Goal: Information Seeking & Learning: Learn about a topic

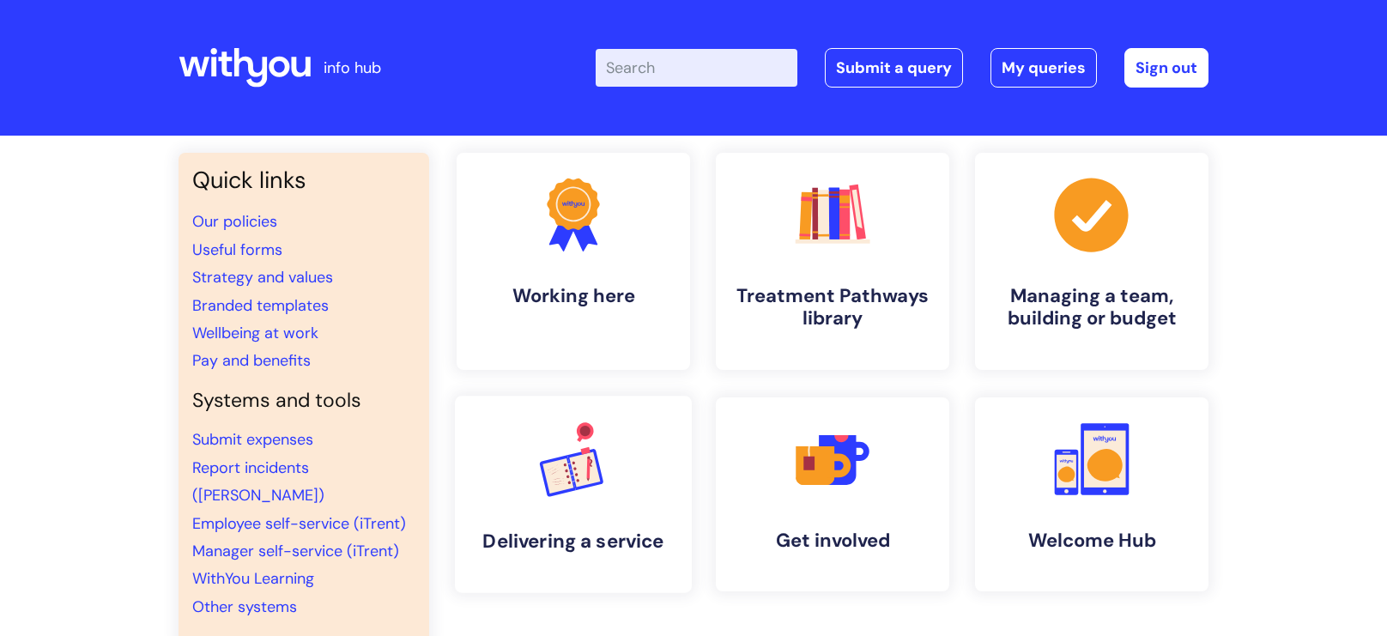
click at [583, 488] on icon at bounding box center [585, 469] width 36 height 41
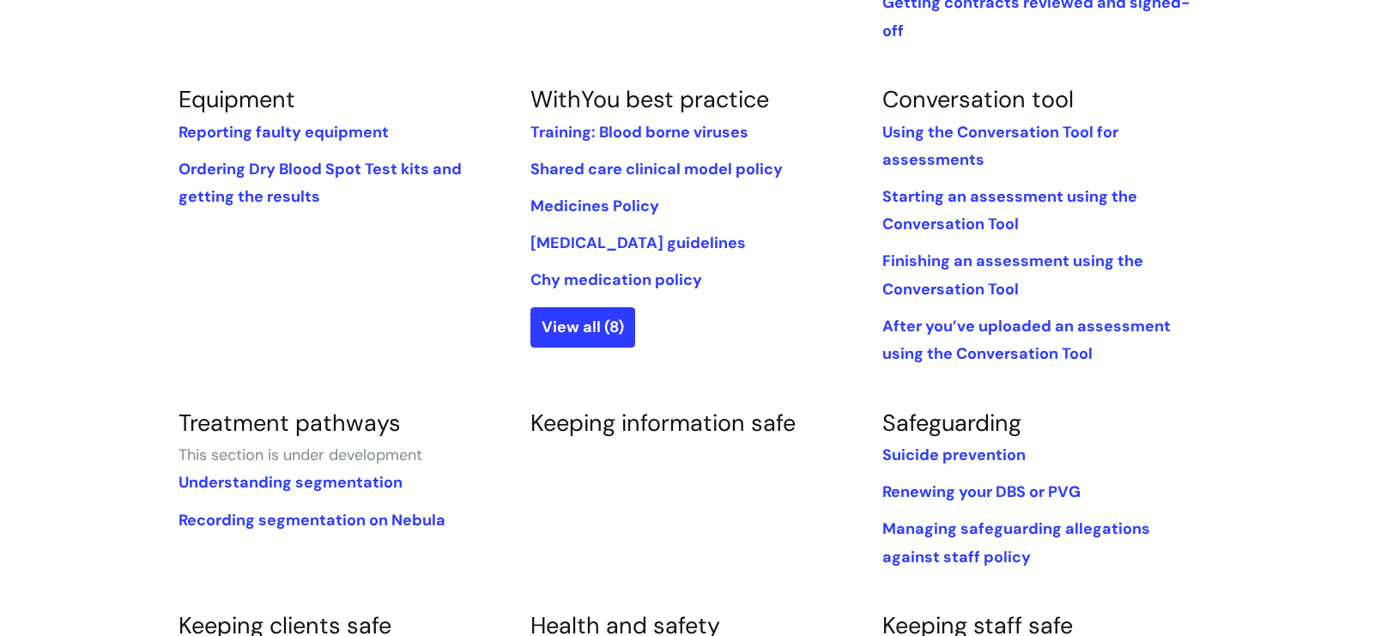
scroll to position [663, 0]
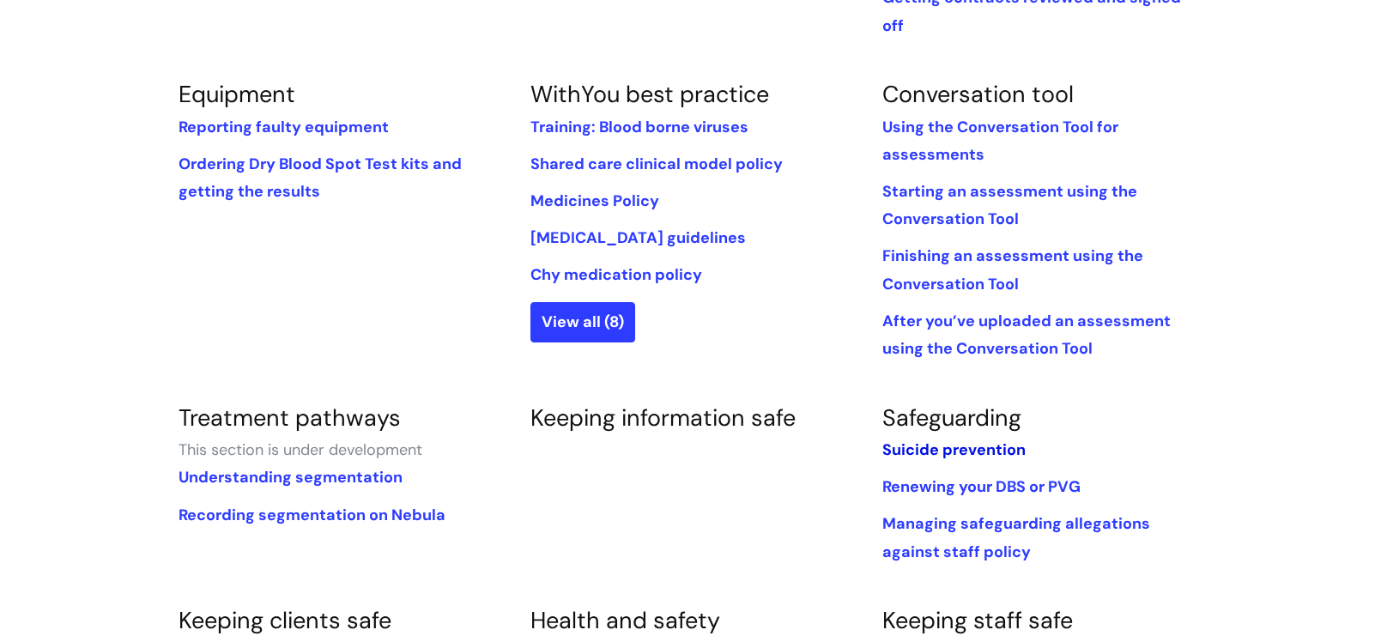
click at [936, 440] on link "Suicide prevention" at bounding box center [954, 450] width 143 height 21
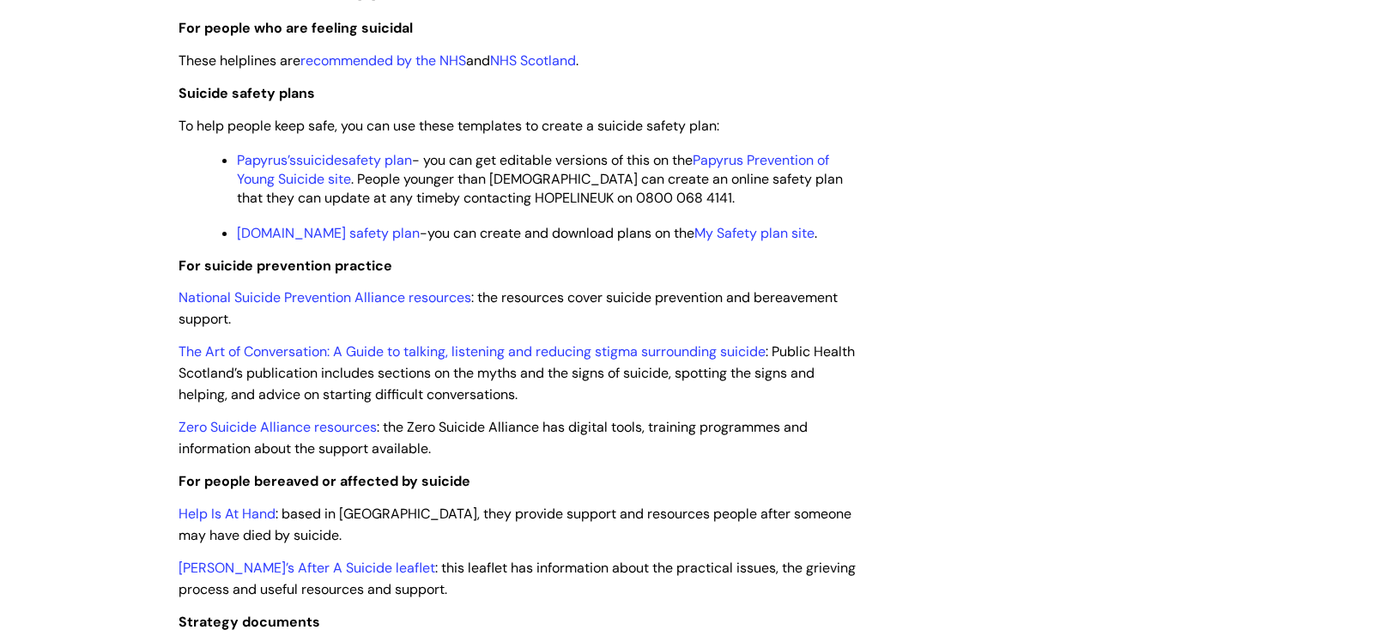
scroll to position [1743, 0]
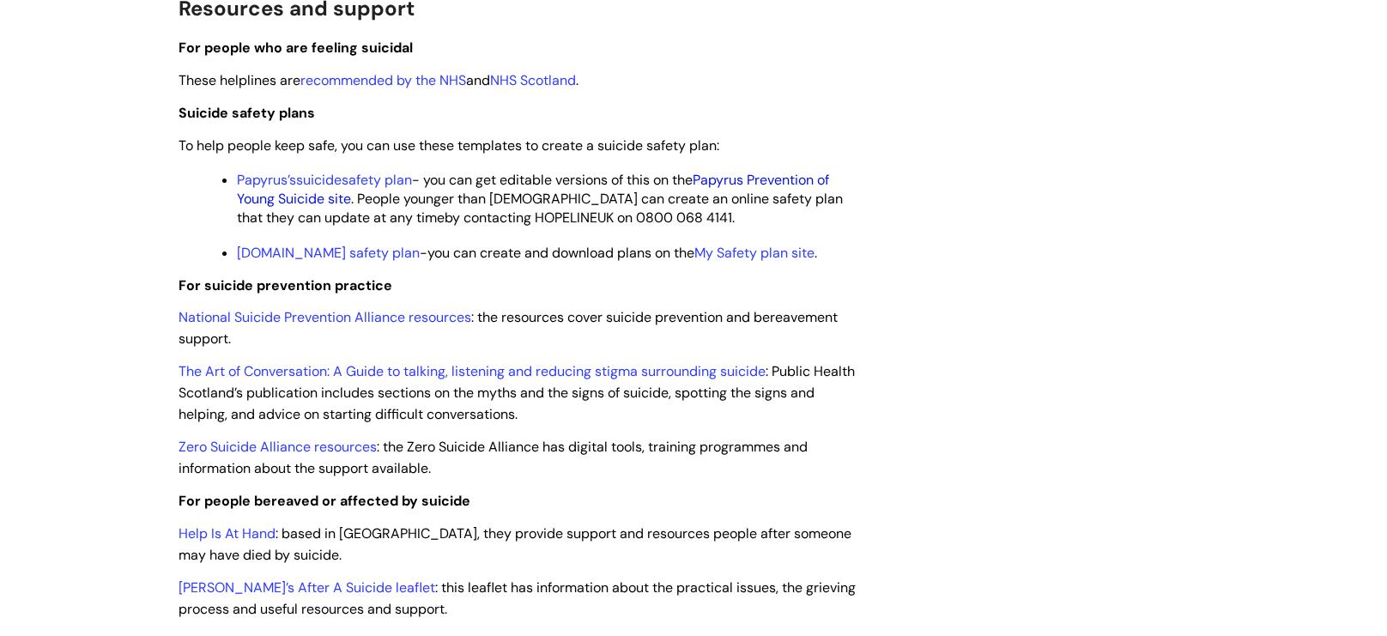
click at [774, 206] on link "Papyrus Prevention of Young Suicide site" at bounding box center [535, 189] width 596 height 37
